Goal: Task Accomplishment & Management: Use online tool/utility

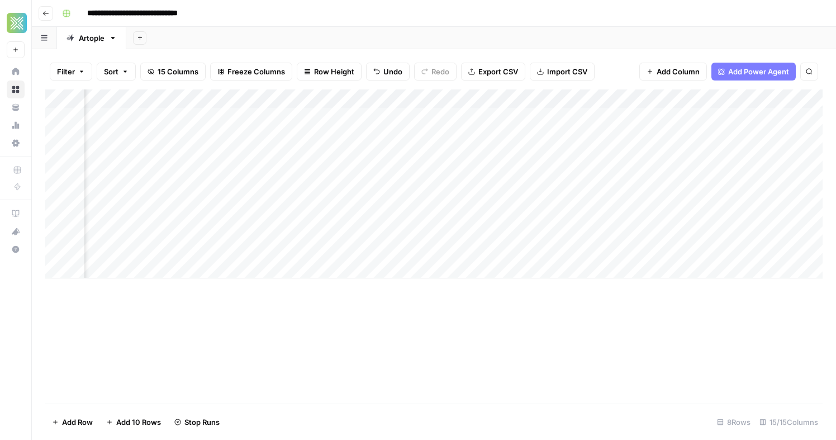
scroll to position [0, 1019]
click at [736, 100] on div "Add Column" at bounding box center [433, 183] width 777 height 189
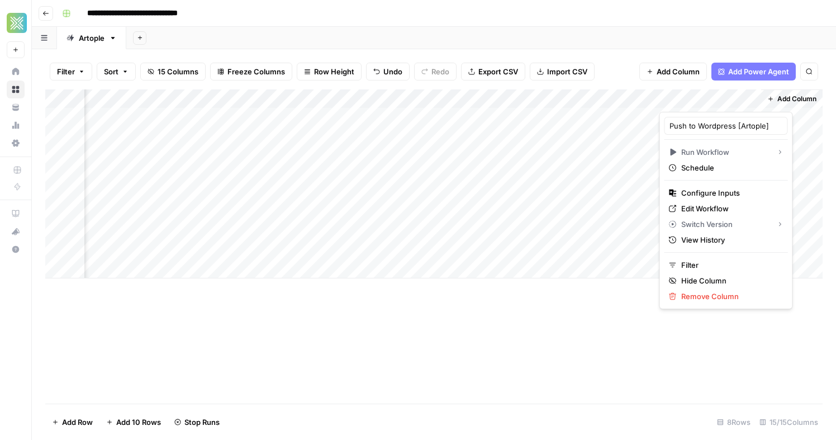
click at [668, 356] on div "Add Column" at bounding box center [433, 246] width 777 height 314
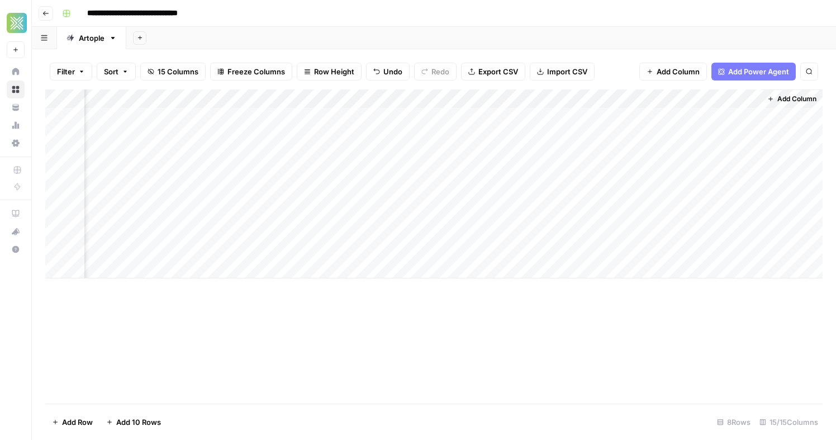
click at [705, 100] on div "Add Column" at bounding box center [433, 183] width 777 height 189
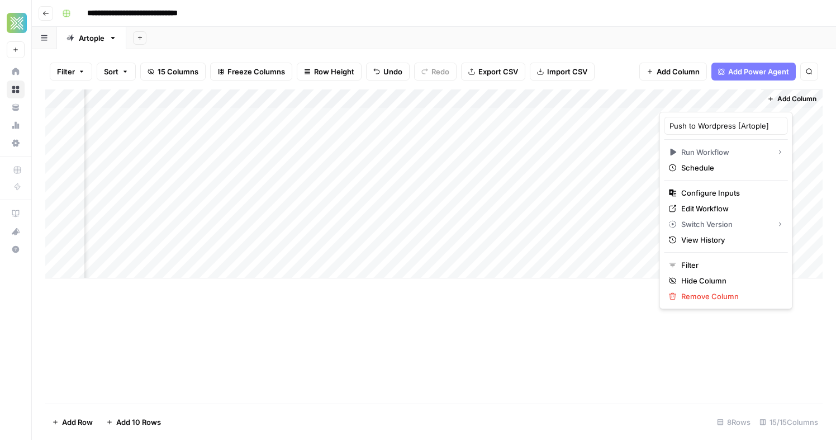
click at [786, 343] on div "Add Column" at bounding box center [433, 246] width 777 height 314
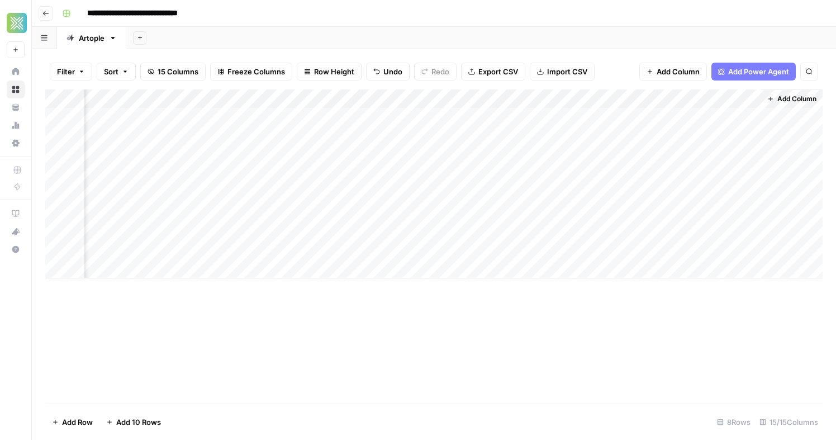
click at [734, 102] on div "Add Column" at bounding box center [433, 183] width 777 height 189
click at [618, 60] on div "Filter Sort 15 Columns Freeze Columns Row Height Undo Redo Export CSV Import CS…" at bounding box center [433, 72] width 777 height 36
click at [308, 116] on div "Add Column" at bounding box center [433, 183] width 777 height 189
click at [288, 135] on div "Add Column" at bounding box center [433, 183] width 777 height 189
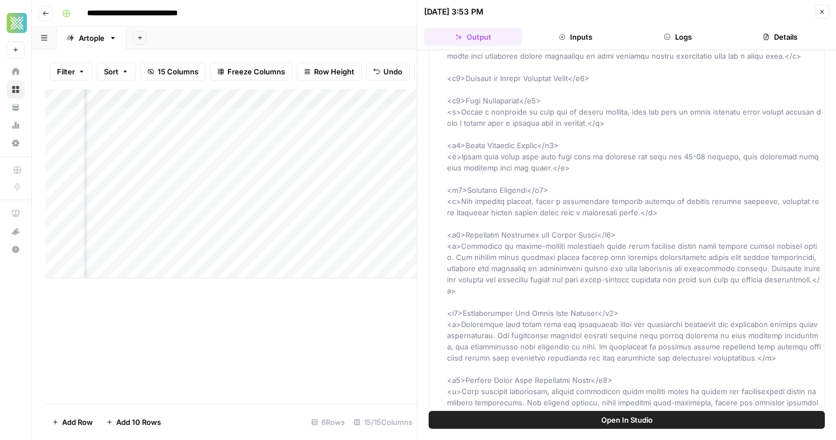
scroll to position [1790, 0]
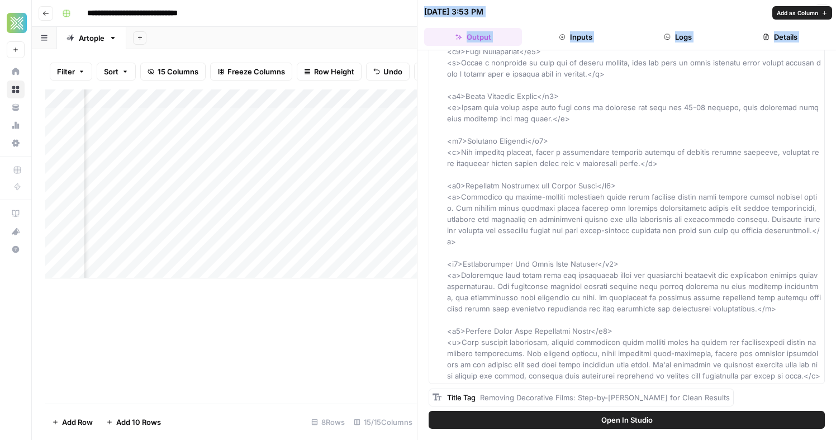
drag, startPoint x: 447, startPoint y: 108, endPoint x: 821, endPoint y: 340, distance: 439.8
copy span "<p>Removing decorative window film requires heat (from a hairdryer or heat gun)…"
click at [145, 117] on div "Add Column" at bounding box center [230, 183] width 371 height 189
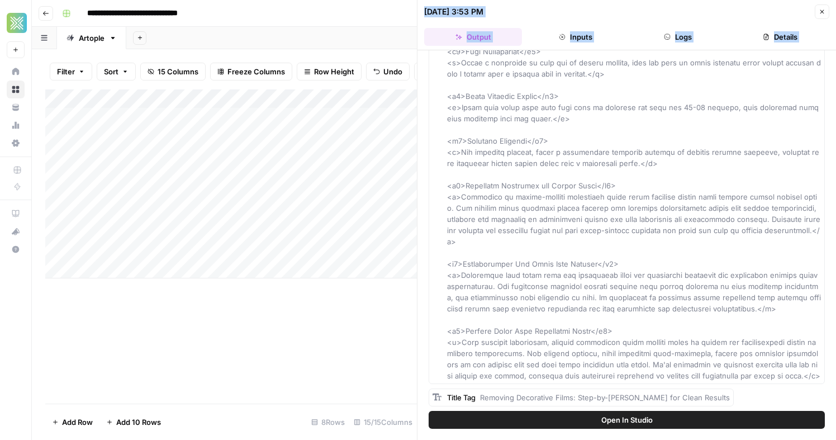
copy span "<p>Removing decorative window film requires heat (from a hairdryer or heat gun)…"
